Goal: Transaction & Acquisition: Download file/media

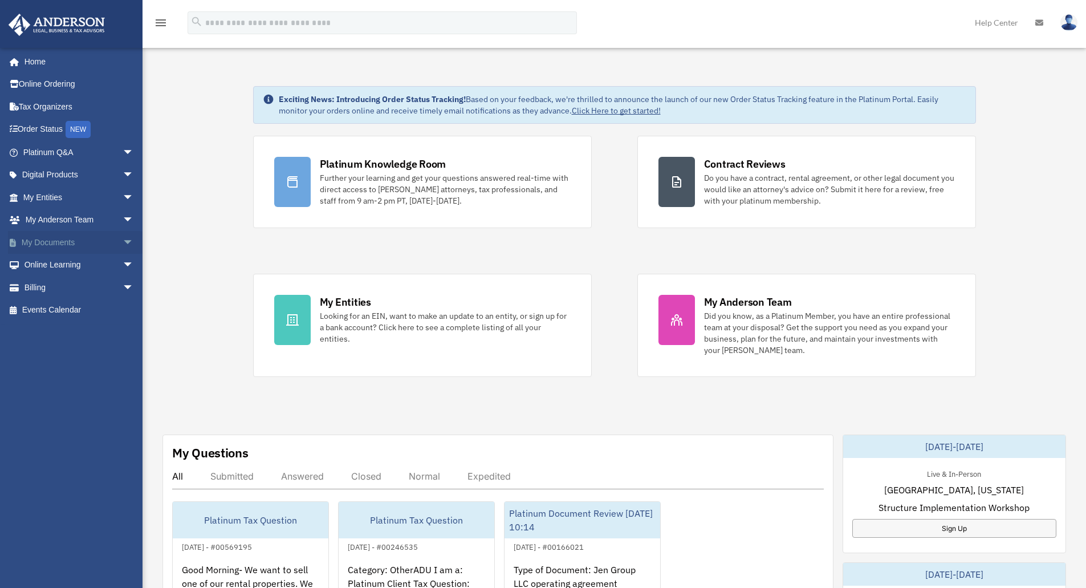
click at [74, 238] on link "My Documents arrow_drop_down" at bounding box center [79, 242] width 143 height 23
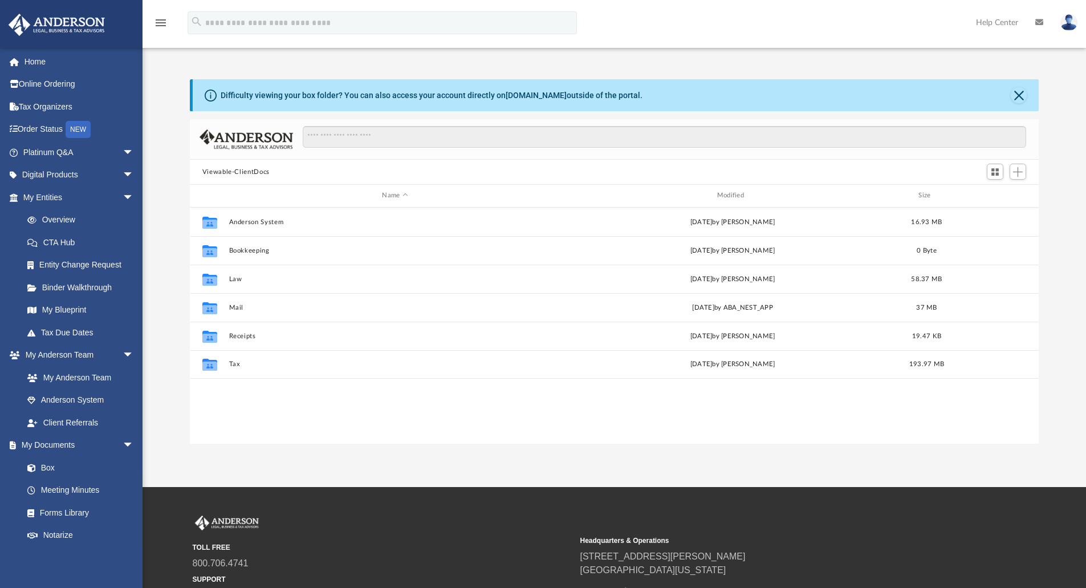
scroll to position [251, 840]
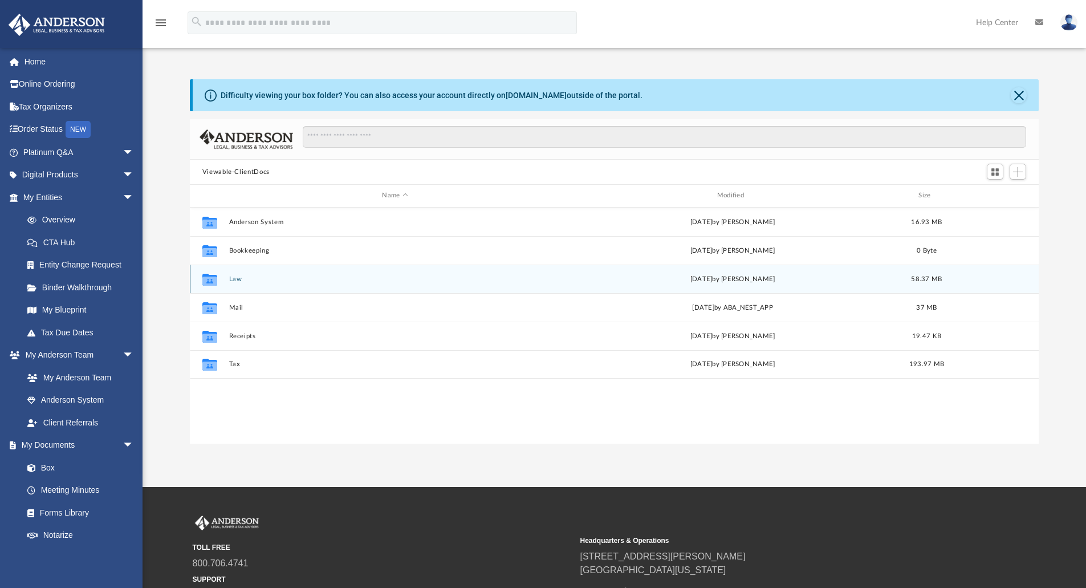
click at [234, 282] on button "Law" at bounding box center [395, 278] width 332 height 7
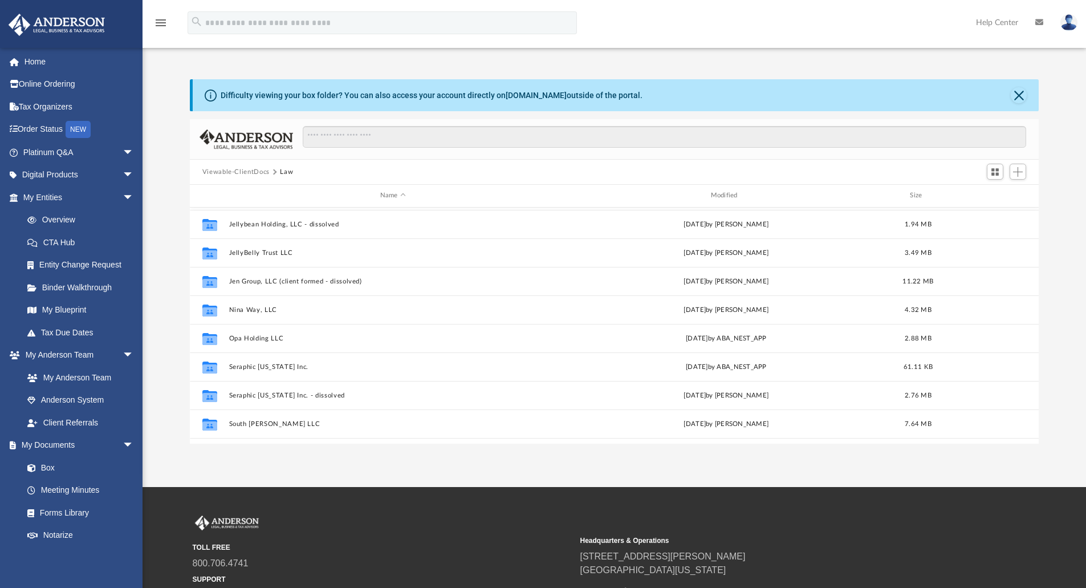
scroll to position [106, 0]
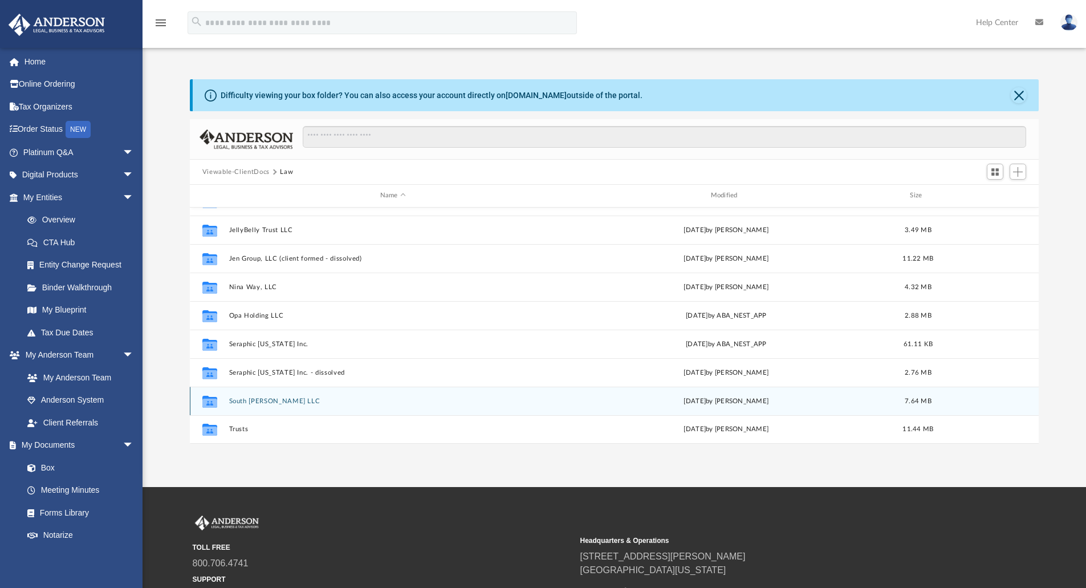
click at [242, 397] on button "South [PERSON_NAME] LLC" at bounding box center [393, 400] width 328 height 7
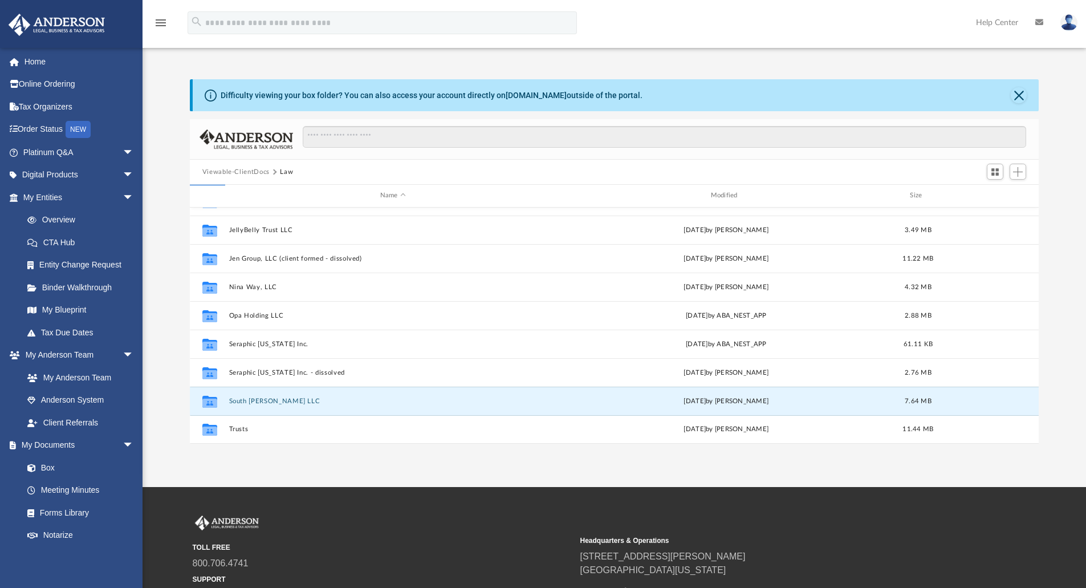
scroll to position [0, 0]
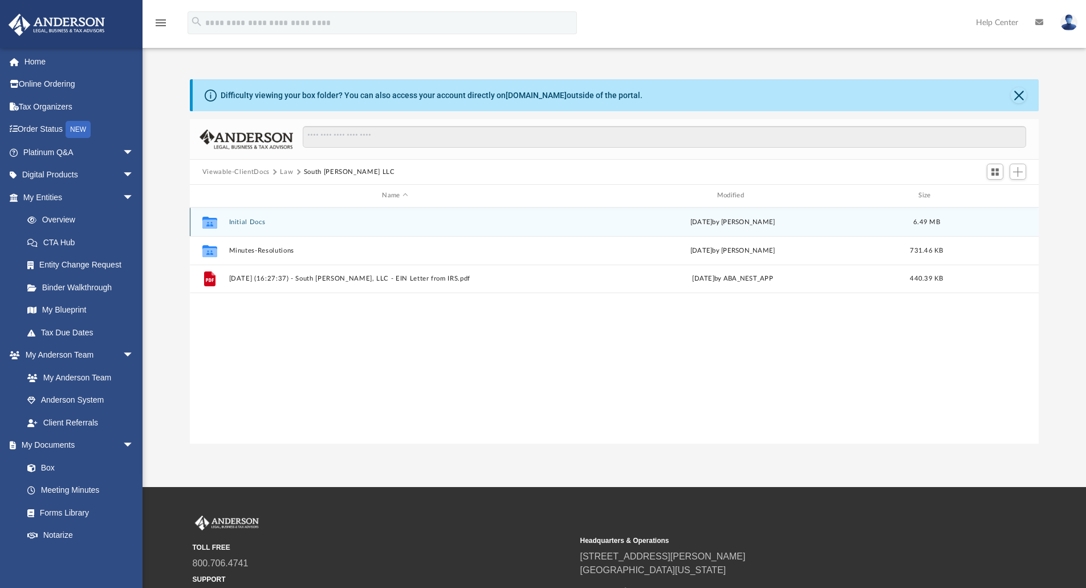
click at [253, 223] on button "Initial Docs" at bounding box center [395, 221] width 332 height 7
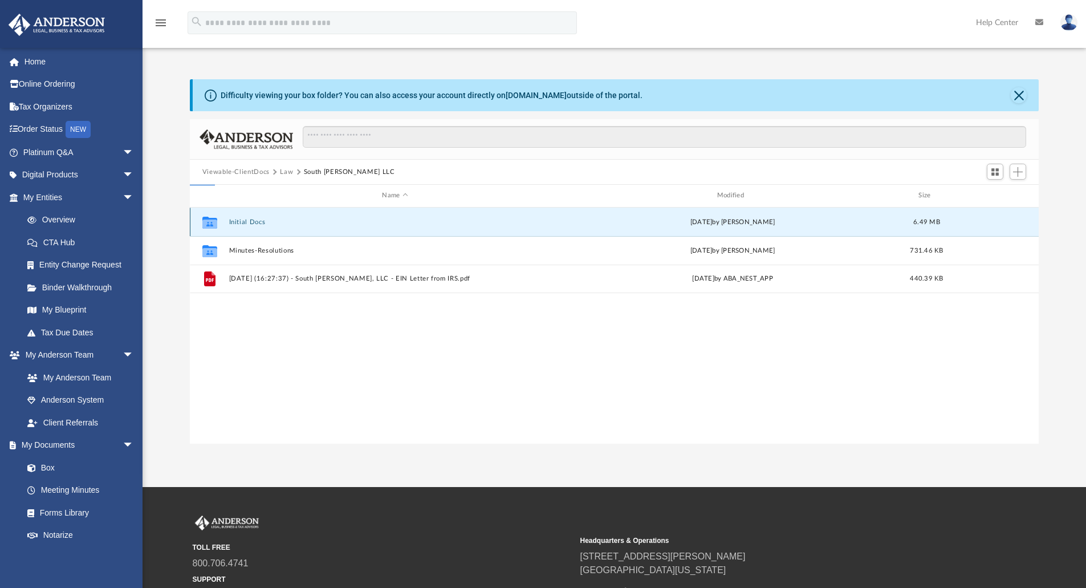
click at [253, 223] on button "Initial Docs" at bounding box center [395, 221] width 332 height 7
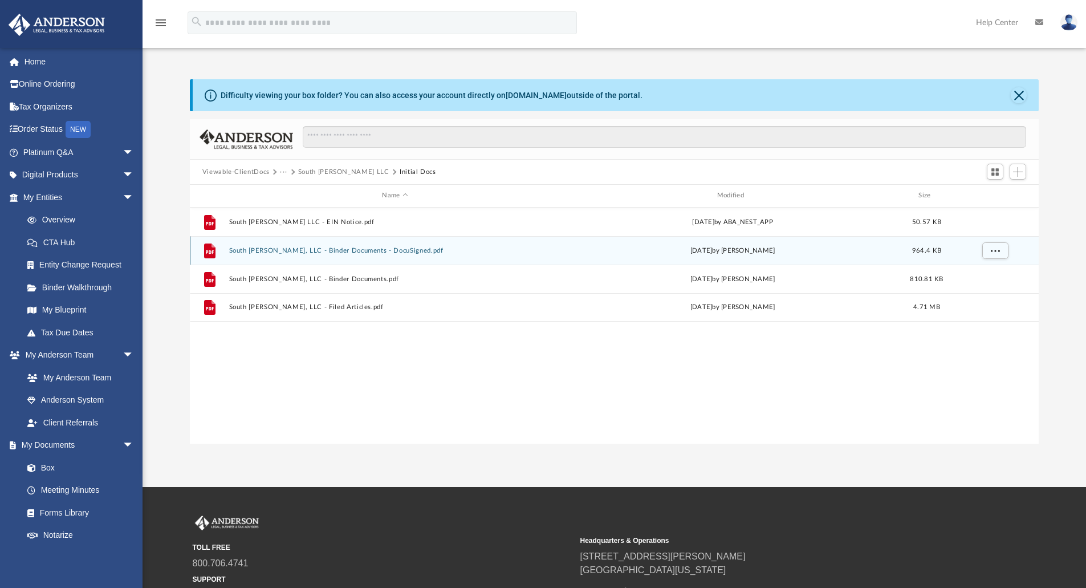
click at [272, 243] on div "File South [PERSON_NAME], LLC - Binder Documents - DocuSigned.pdf [DATE] by [PE…" at bounding box center [615, 250] width 850 height 29
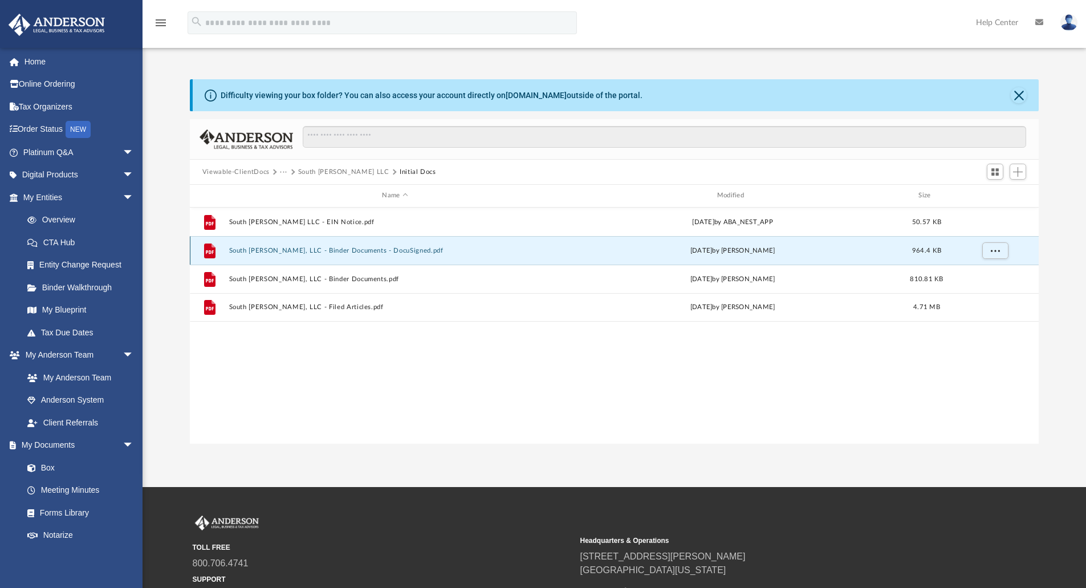
click at [270, 246] on div "File South [PERSON_NAME], LLC - Binder Documents - DocuSigned.pdf [DATE] by [PE…" at bounding box center [615, 250] width 850 height 29
click at [282, 247] on button "South [PERSON_NAME], LLC - Binder Documents - DocuSigned.pdf" at bounding box center [395, 250] width 332 height 7
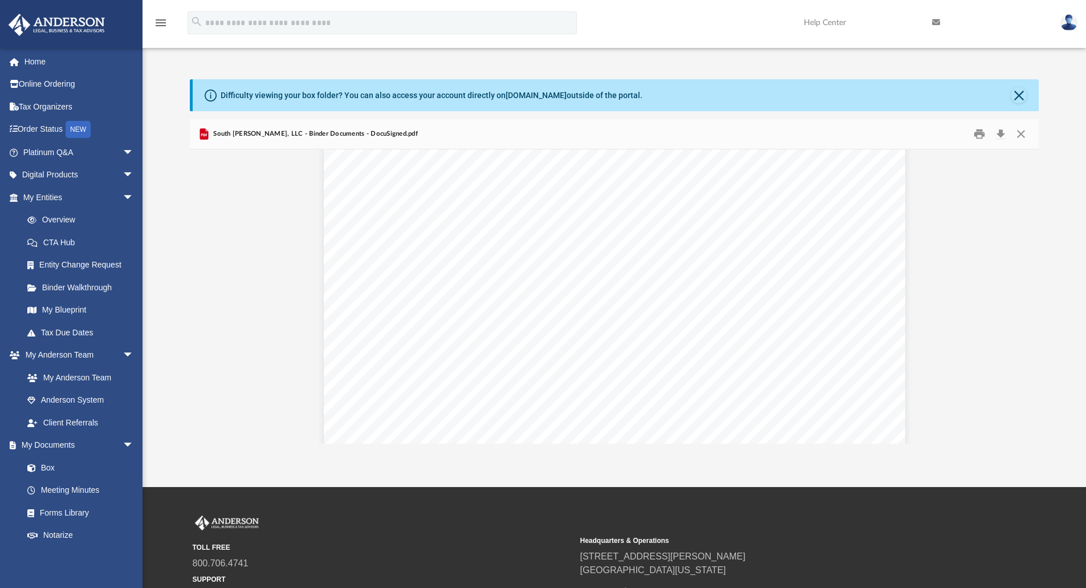
scroll to position [907, 0]
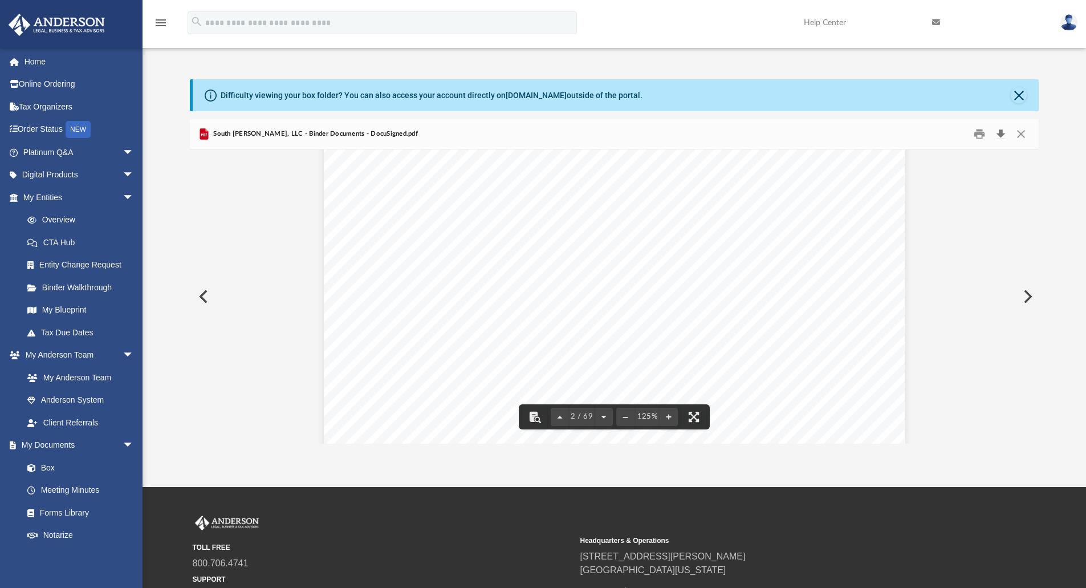
click at [999, 134] on button "Download" at bounding box center [1000, 134] width 21 height 18
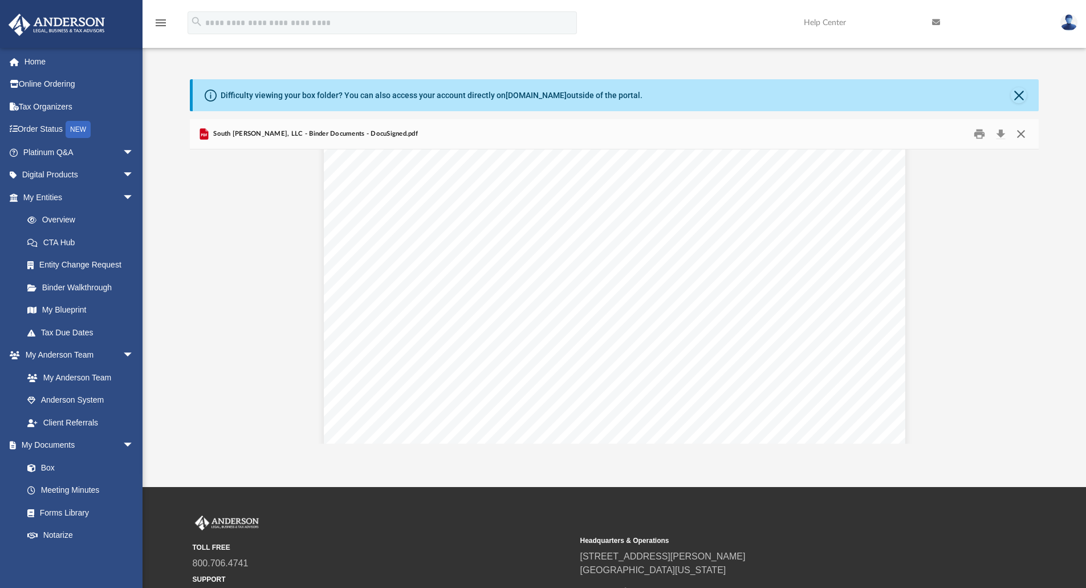
click at [1020, 137] on button "Close" at bounding box center [1021, 134] width 21 height 18
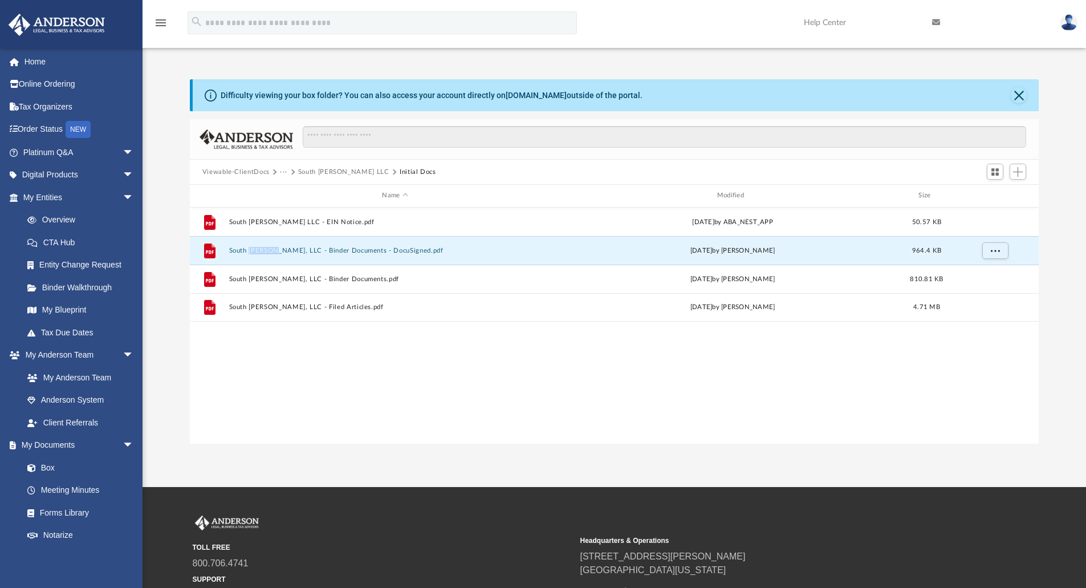
click at [253, 168] on button "Viewable-ClientDocs" at bounding box center [235, 172] width 67 height 10
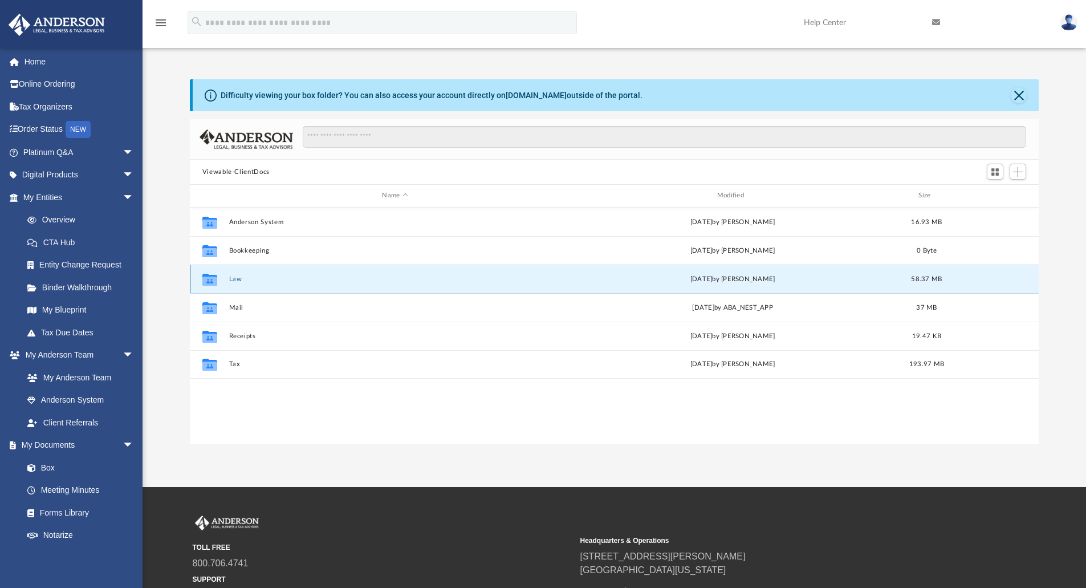
click at [232, 279] on button "Law" at bounding box center [395, 278] width 332 height 7
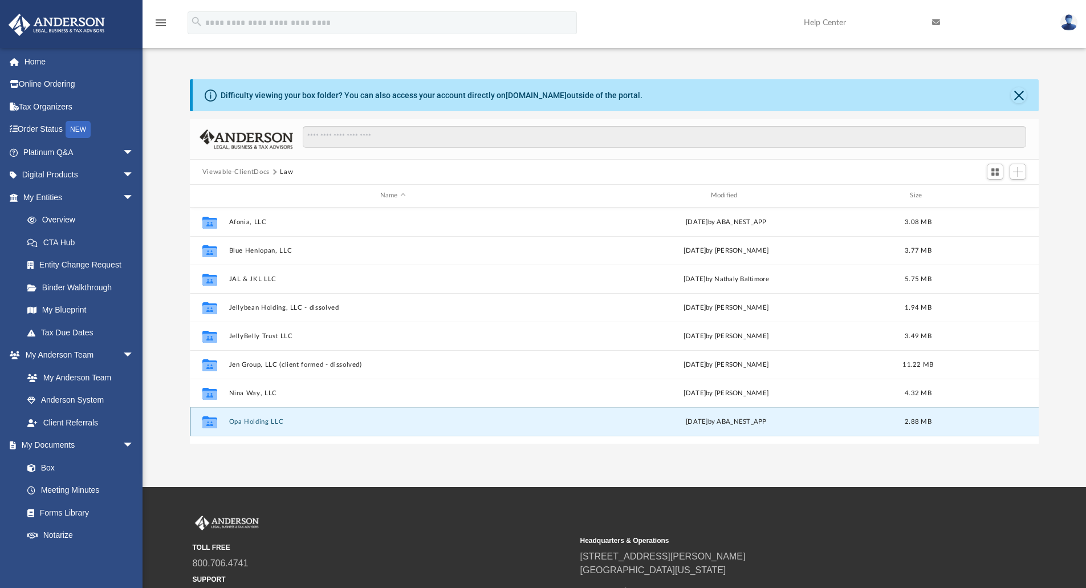
click at [246, 421] on button "Opa Holding LLC" at bounding box center [393, 421] width 328 height 7
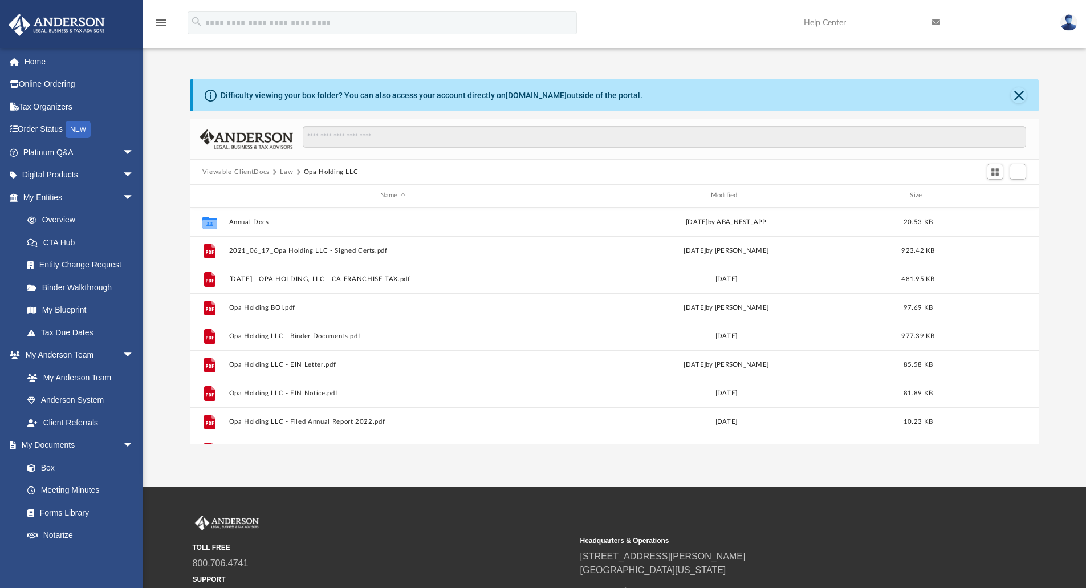
scroll to position [21, 0]
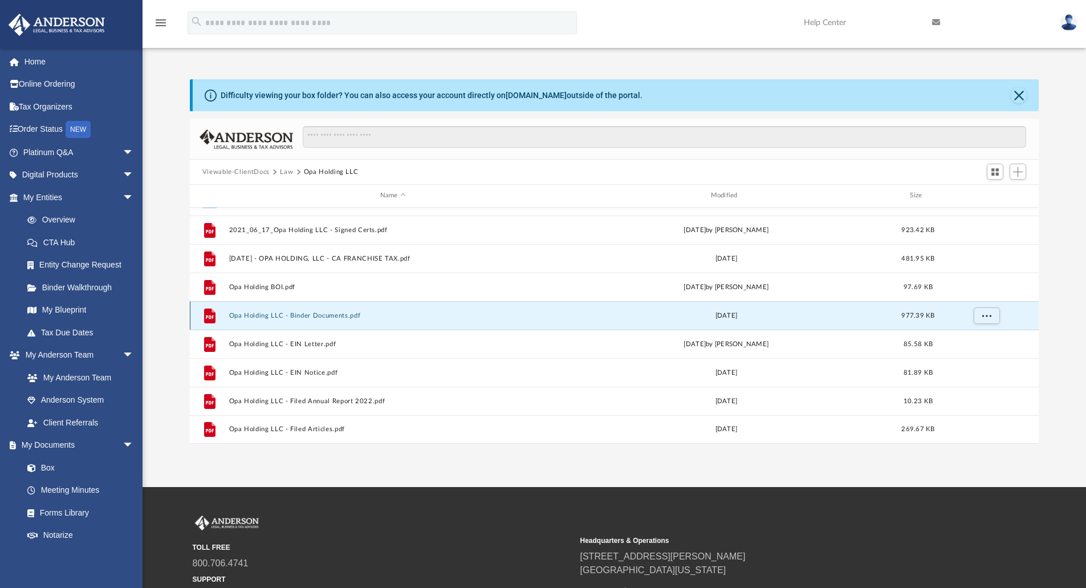
click at [286, 312] on button "Opa Holding LLC - Binder Documents.pdf" at bounding box center [393, 315] width 328 height 7
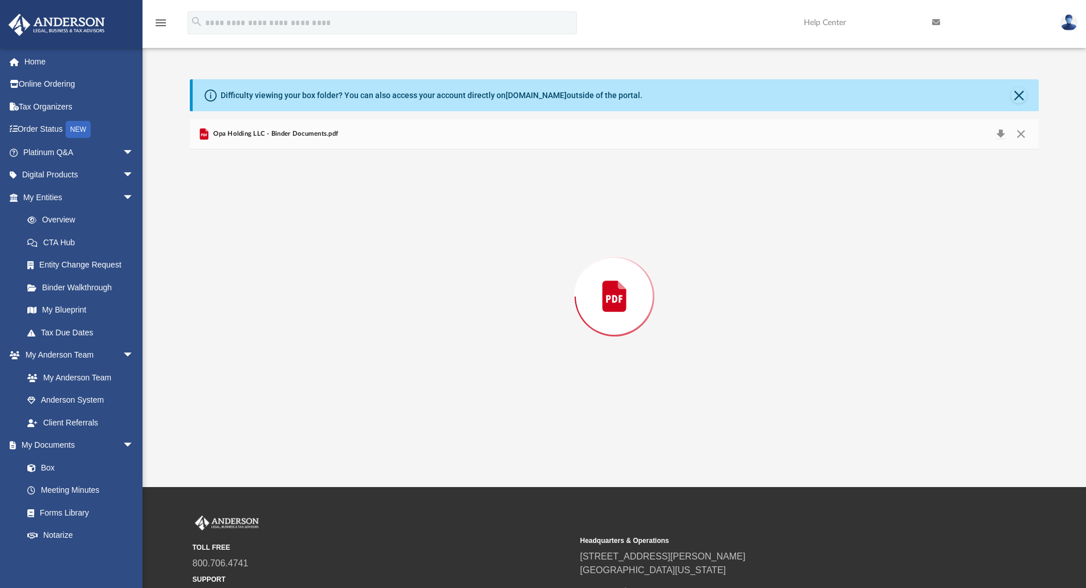
click at [286, 312] on div "Preview" at bounding box center [615, 296] width 850 height 294
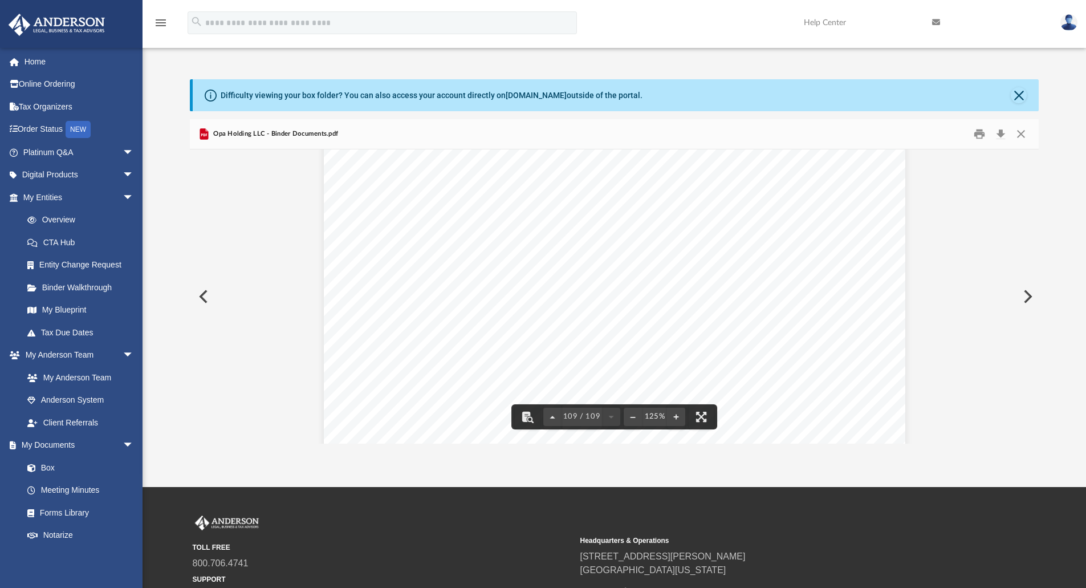
scroll to position [83602, 0]
drag, startPoint x: 259, startPoint y: 172, endPoint x: 541, endPoint y: 204, distance: 284.0
